Goal: Information Seeking & Learning: Learn about a topic

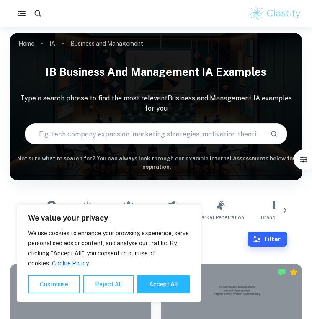
scroll to position [54, 0]
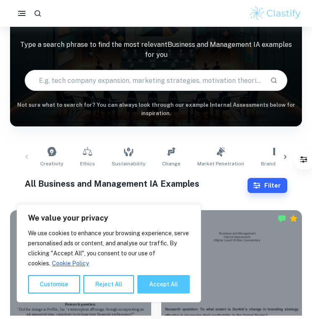
click at [154, 289] on button "Accept All" at bounding box center [163, 284] width 52 height 18
checkbox input "true"
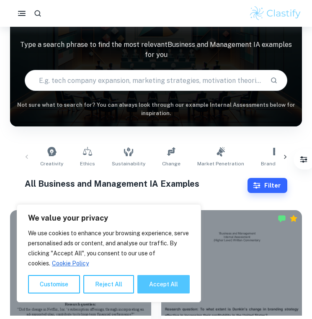
checkbox input "true"
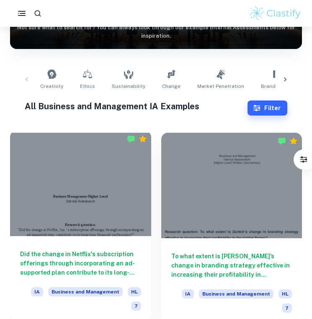
scroll to position [163, 0]
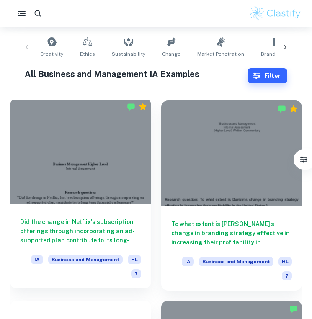
click at [112, 174] on div at bounding box center [80, 151] width 141 height 106
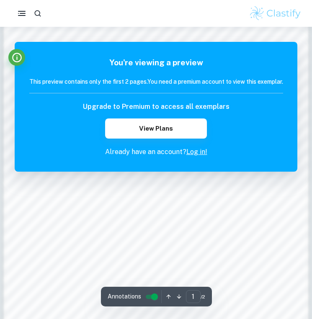
scroll to position [461, 0]
click at [198, 156] on link "Log in!" at bounding box center [196, 152] width 21 height 8
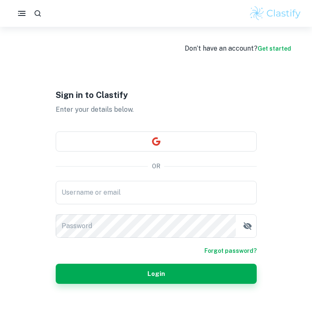
click at [136, 212] on div "Username or email Username or email Password Password" at bounding box center [156, 209] width 201 height 57
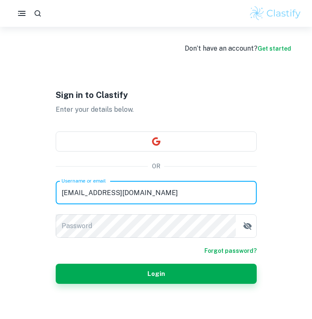
type input "[EMAIL_ADDRESS][DOMAIN_NAME]"
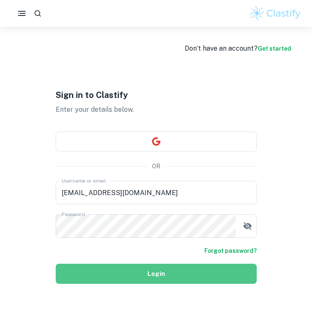
click at [123, 279] on button "Login" at bounding box center [156, 274] width 201 height 20
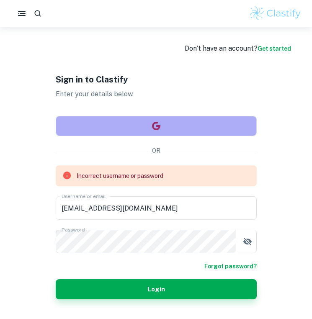
click at [131, 130] on button "button" at bounding box center [156, 126] width 201 height 20
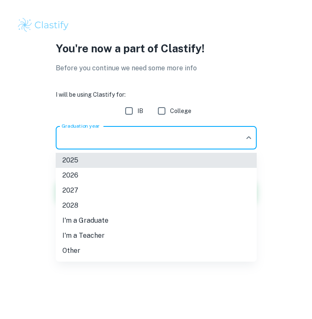
click at [187, 145] on body "We value your privacy We use cookies to enhance your browsing experience, serve…" at bounding box center [156, 159] width 312 height 319
click at [146, 174] on li "2026" at bounding box center [156, 175] width 201 height 15
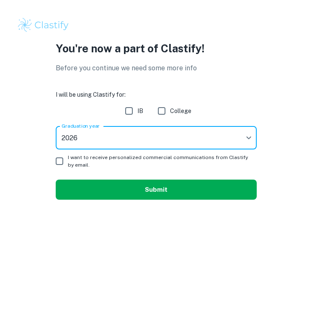
click at [151, 185] on button "Submit" at bounding box center [156, 190] width 201 height 20
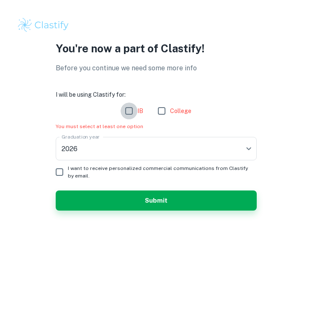
click at [131, 112] on input "IB" at bounding box center [129, 111] width 17 height 17
checkbox input "true"
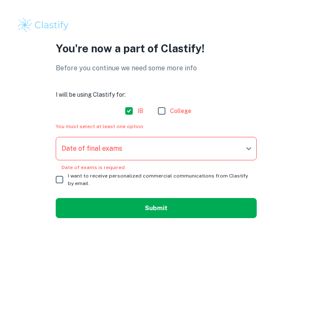
click at [149, 211] on button "Submit" at bounding box center [156, 208] width 201 height 20
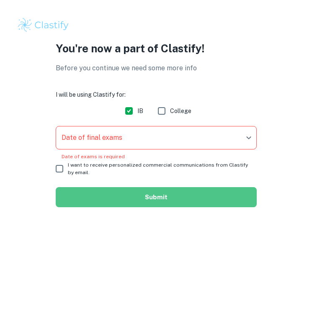
click at [148, 198] on button "Submit" at bounding box center [156, 197] width 201 height 20
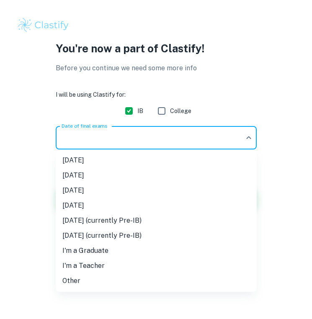
click at [147, 147] on body "We value your privacy We use cookies to enhance your browsing experience, serve…" at bounding box center [156, 159] width 312 height 319
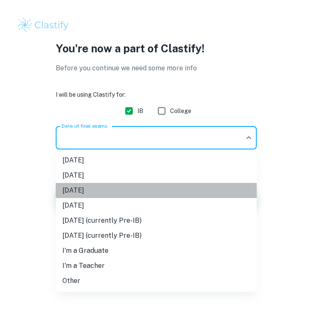
click at [145, 190] on li "[DATE]" at bounding box center [156, 190] width 201 height 15
type input "M26"
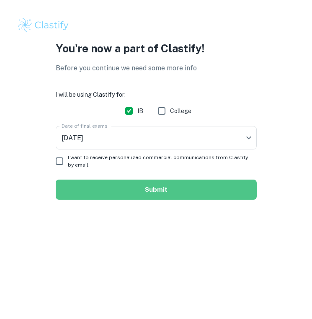
click at [146, 190] on button "Submit" at bounding box center [156, 190] width 201 height 20
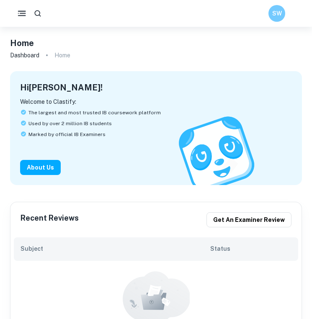
click at [23, 14] on icon "button" at bounding box center [22, 13] width 10 height 10
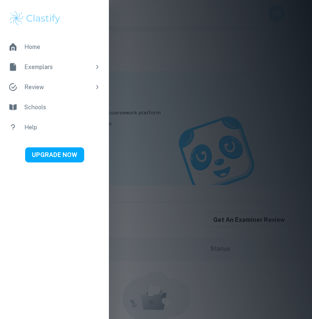
click at [47, 90] on div "Review" at bounding box center [57, 86] width 66 height 9
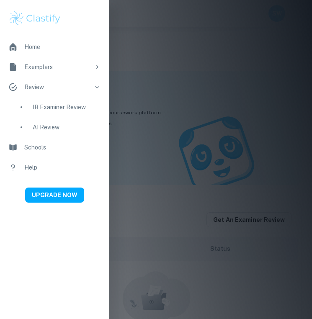
click at [46, 65] on div "Exemplars" at bounding box center [57, 66] width 66 height 9
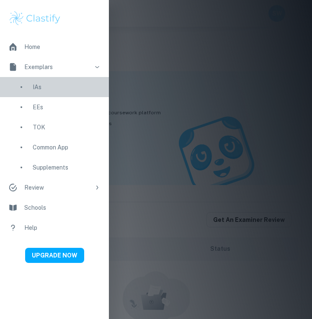
click at [48, 88] on div "IAs" at bounding box center [67, 86] width 68 height 9
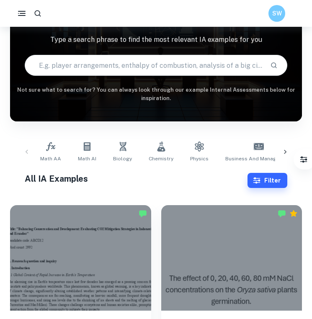
scroll to position [149, 0]
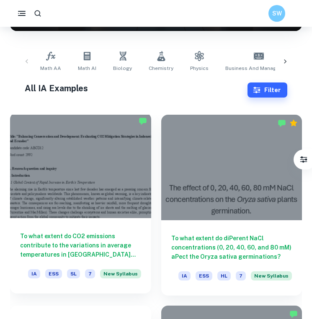
click at [75, 183] on div at bounding box center [80, 166] width 141 height 106
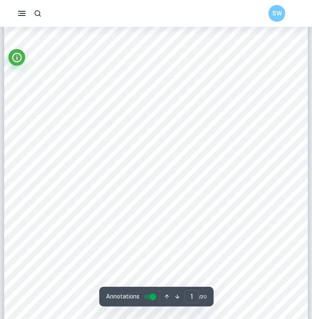
scroll to position [18, 0]
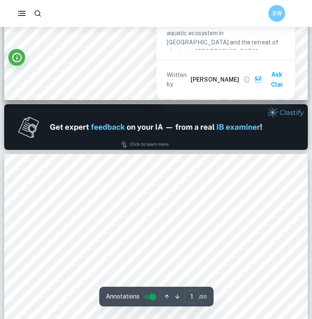
type input "2"
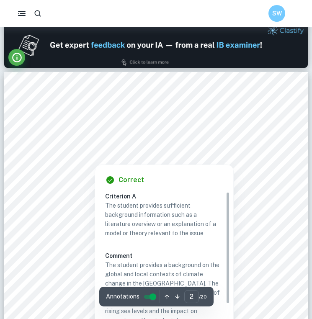
scroll to position [414, 0]
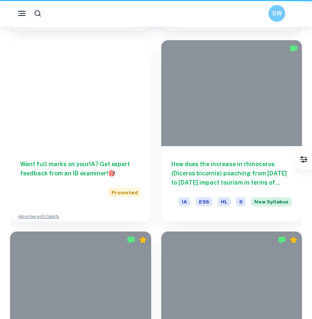
scroll to position [149, 0]
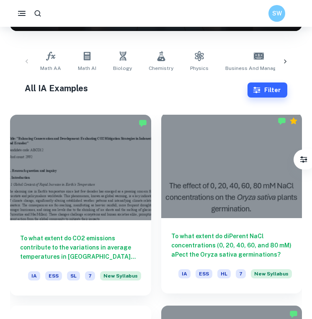
click at [188, 181] on div at bounding box center [231, 166] width 141 height 106
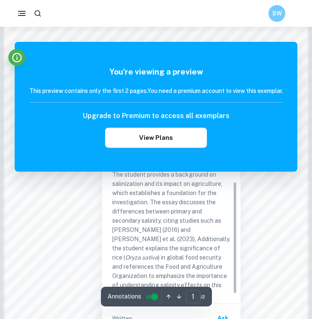
scroll to position [45, 0]
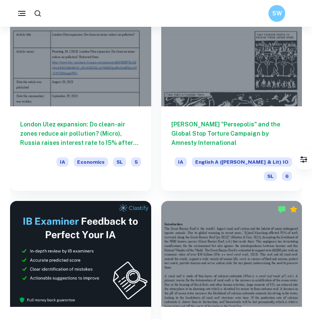
scroll to position [4760, 0]
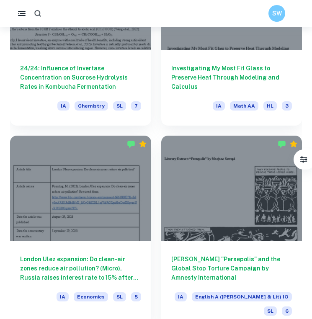
click at [41, 15] on icon "button" at bounding box center [37, 13] width 8 height 8
type input "bm"
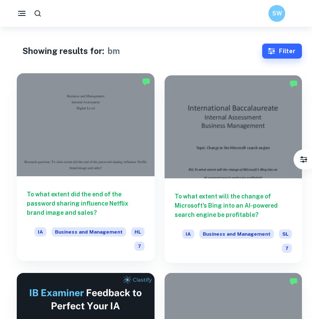
click at [91, 162] on div at bounding box center [86, 124] width 138 height 103
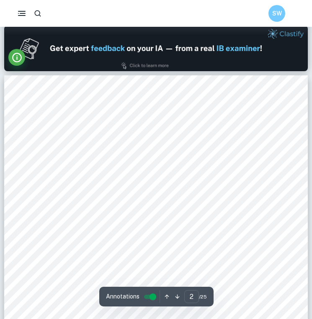
scroll to position [460, 0]
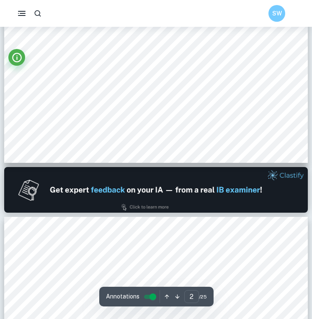
type input "1"
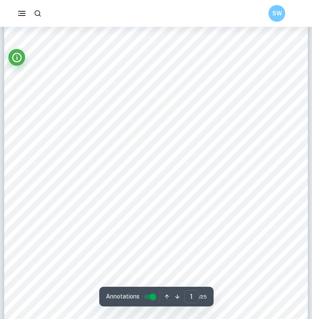
scroll to position [69, 0]
